Goal: Task Accomplishment & Management: Use online tool/utility

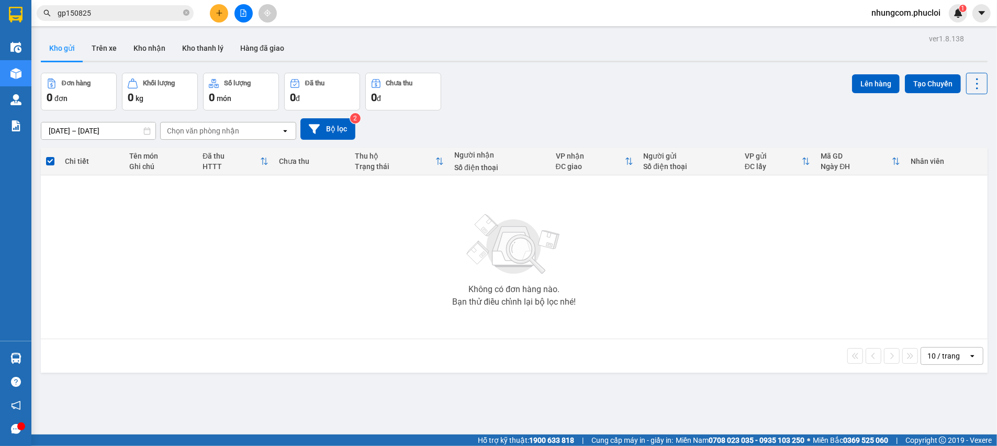
drag, startPoint x: 220, startPoint y: 437, endPoint x: 220, endPoint y: 443, distance: 6.3
click at [220, 439] on div "Hỗ trợ kỹ thuật: 1900 633 818 | Cung cấp máy in - giấy in: [GEOGRAPHIC_DATA] 07…" at bounding box center [496, 440] width 992 height 12
click at [694, 421] on div "ver 1.8.138 Kho gửi Trên xe Kho nhận Kho thanh [PERSON_NAME] đã giao Đơn hàng 0…" at bounding box center [514, 254] width 955 height 446
click at [668, 404] on div "ver 1.8.138 Kho gửi Trên xe Kho nhận Kho thanh [PERSON_NAME] đã giao Đơn hàng 0…" at bounding box center [514, 254] width 955 height 446
click at [31, 353] on div "Hàng sắp về" at bounding box center [15, 358] width 31 height 24
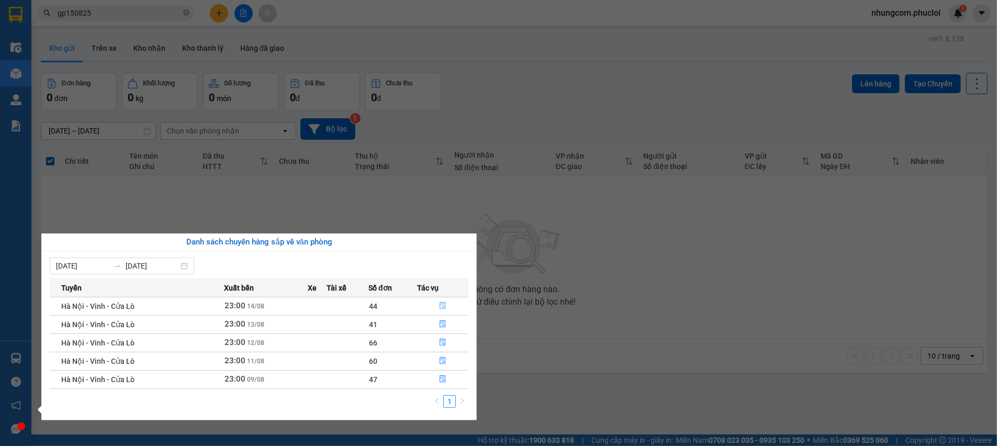
click at [445, 302] on icon "file-done" at bounding box center [443, 305] width 6 height 7
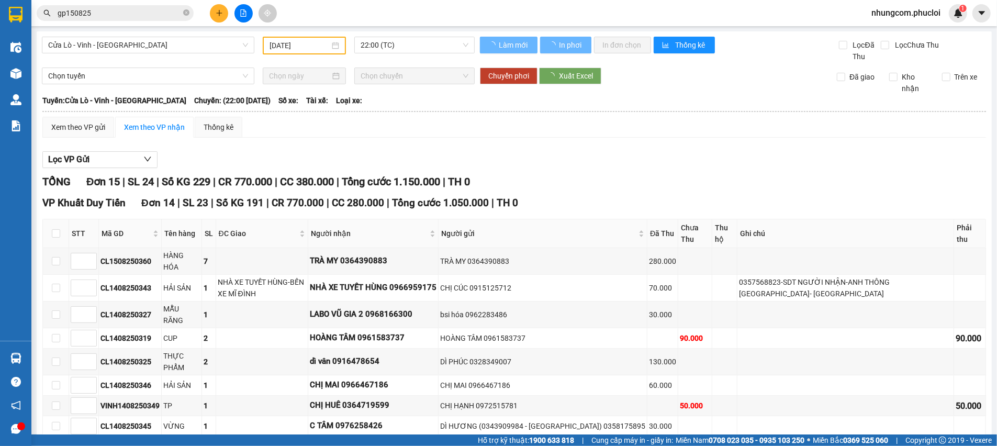
click at [397, 168] on div "Lọc VP Gửi TỔNG Đơn 15 | SL 24 | Số KG 229 | CR 770.000 | CC 380.000 | Tổng cư…" at bounding box center [513, 424] width 943 height 556
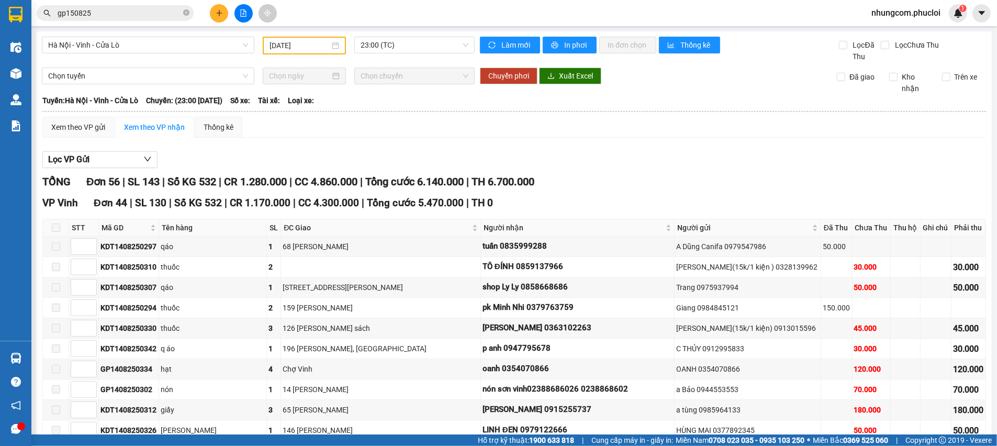
click at [386, 230] on span "ĐC Giao" at bounding box center [377, 228] width 186 height 12
click at [603, 175] on div "TỔNG Đơn 56 | SL 143 | Số KG 532 | CR 1.280.000 | CC 4.860.000 | Tổng cước 6.14…" at bounding box center [513, 182] width 943 height 16
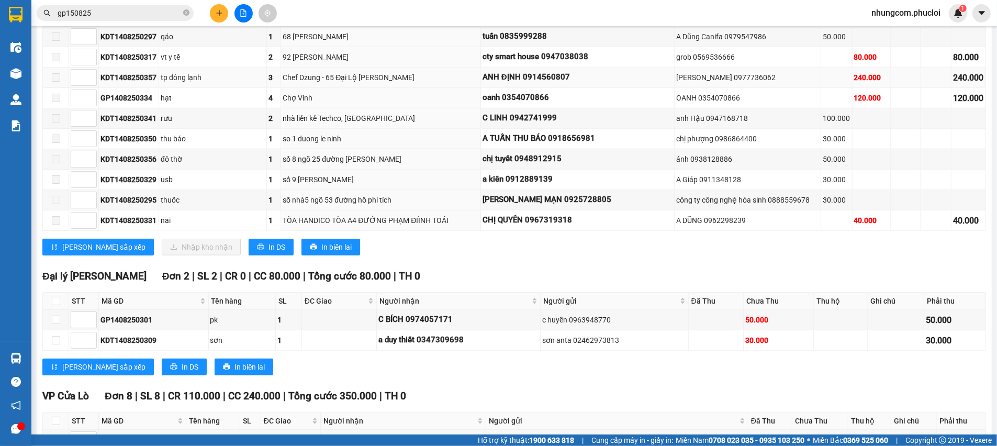
scroll to position [1020, 0]
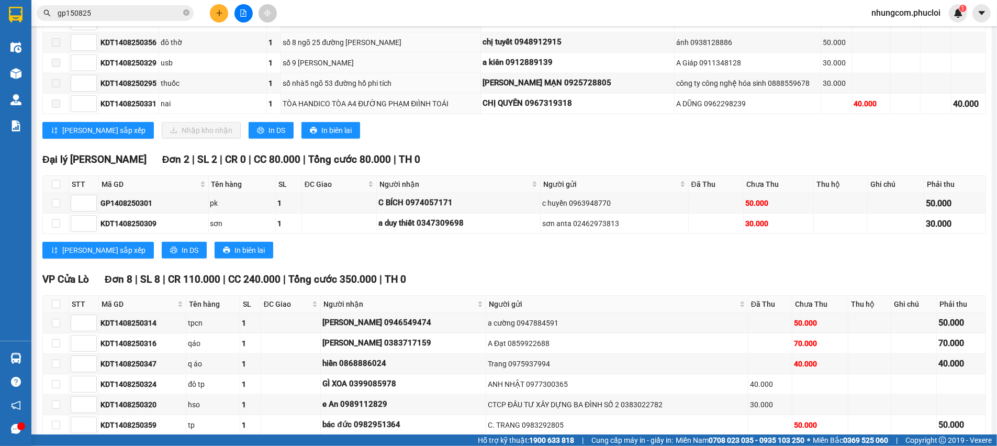
click at [301, 247] on div "[PERSON_NAME] sắp xếp In DS In biên lai" at bounding box center [513, 250] width 943 height 17
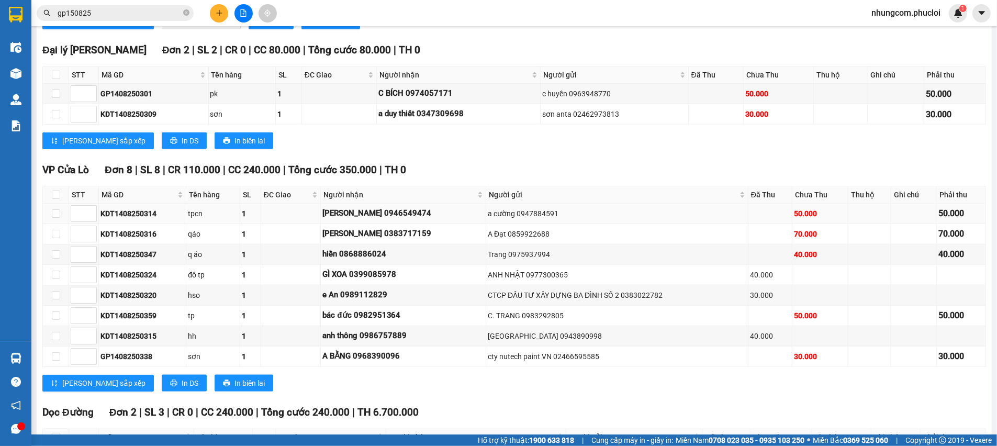
scroll to position [1234, 0]
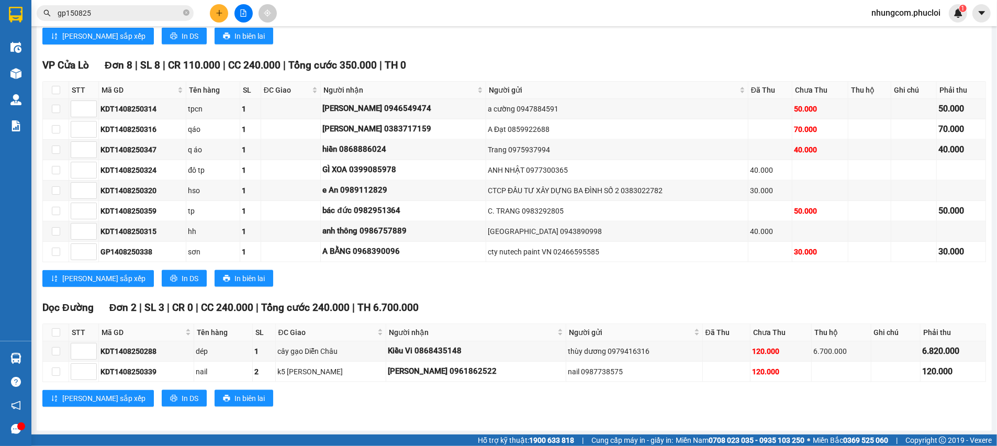
click at [355, 412] on div "Dọc Đường Đơn 2 | SL 3 | CR 0 | CC 240.000 | Tổng cước 240.000 | TH 6.700.000 S…" at bounding box center [513, 357] width 943 height 115
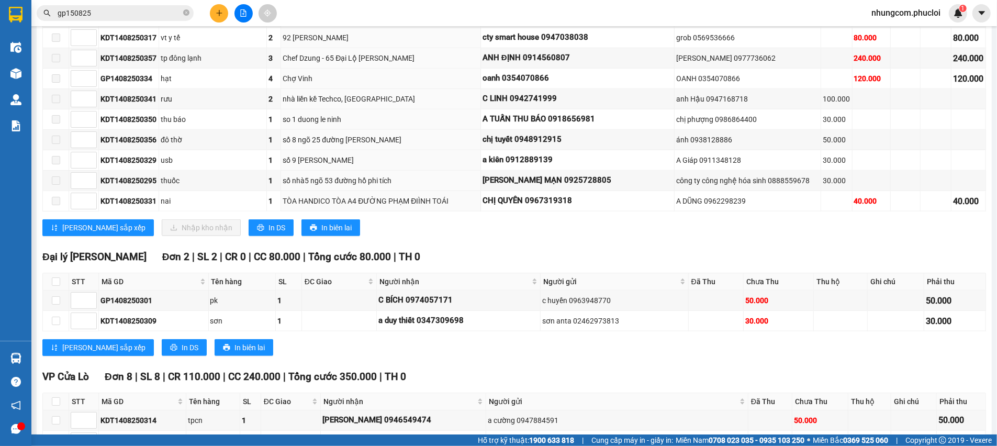
scroll to position [920, 0]
